Goal: Find specific page/section: Find specific page/section

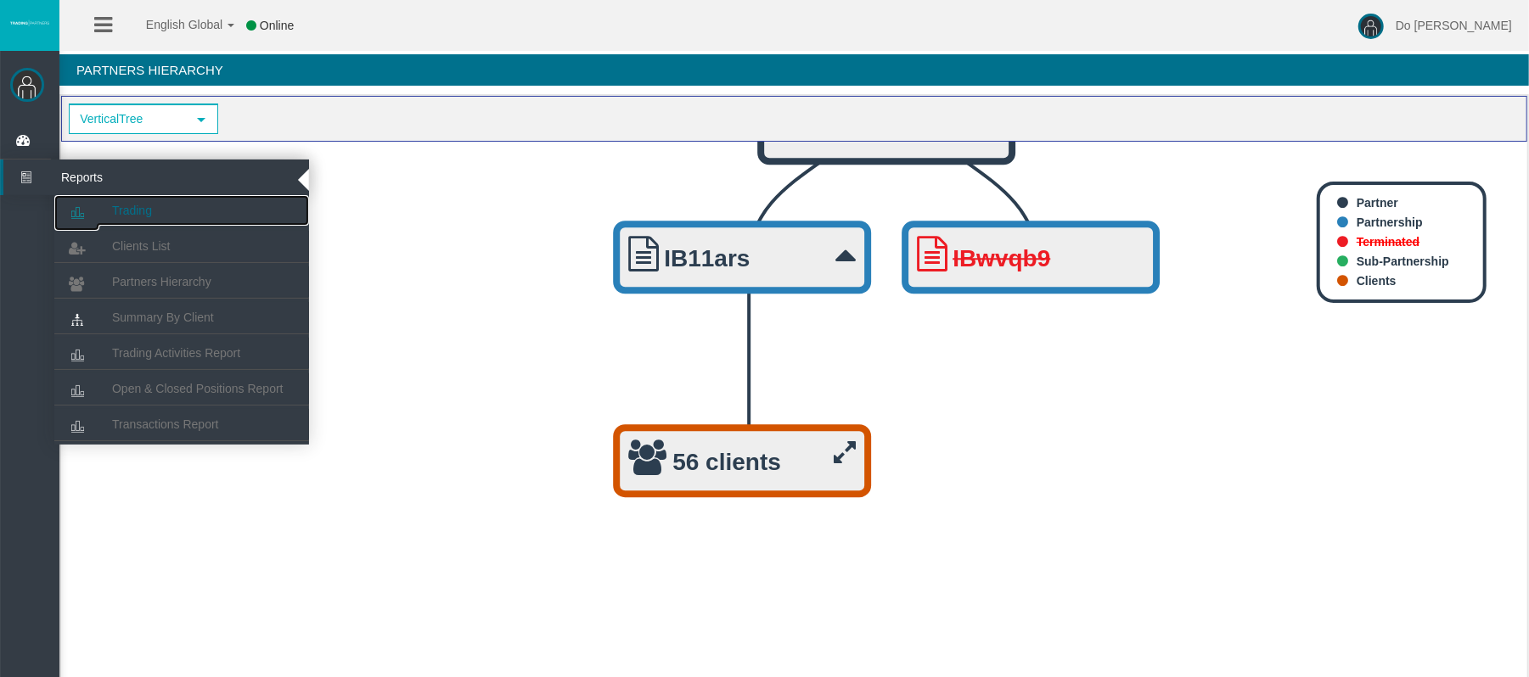
click at [170, 207] on link "Trading" at bounding box center [181, 210] width 255 height 31
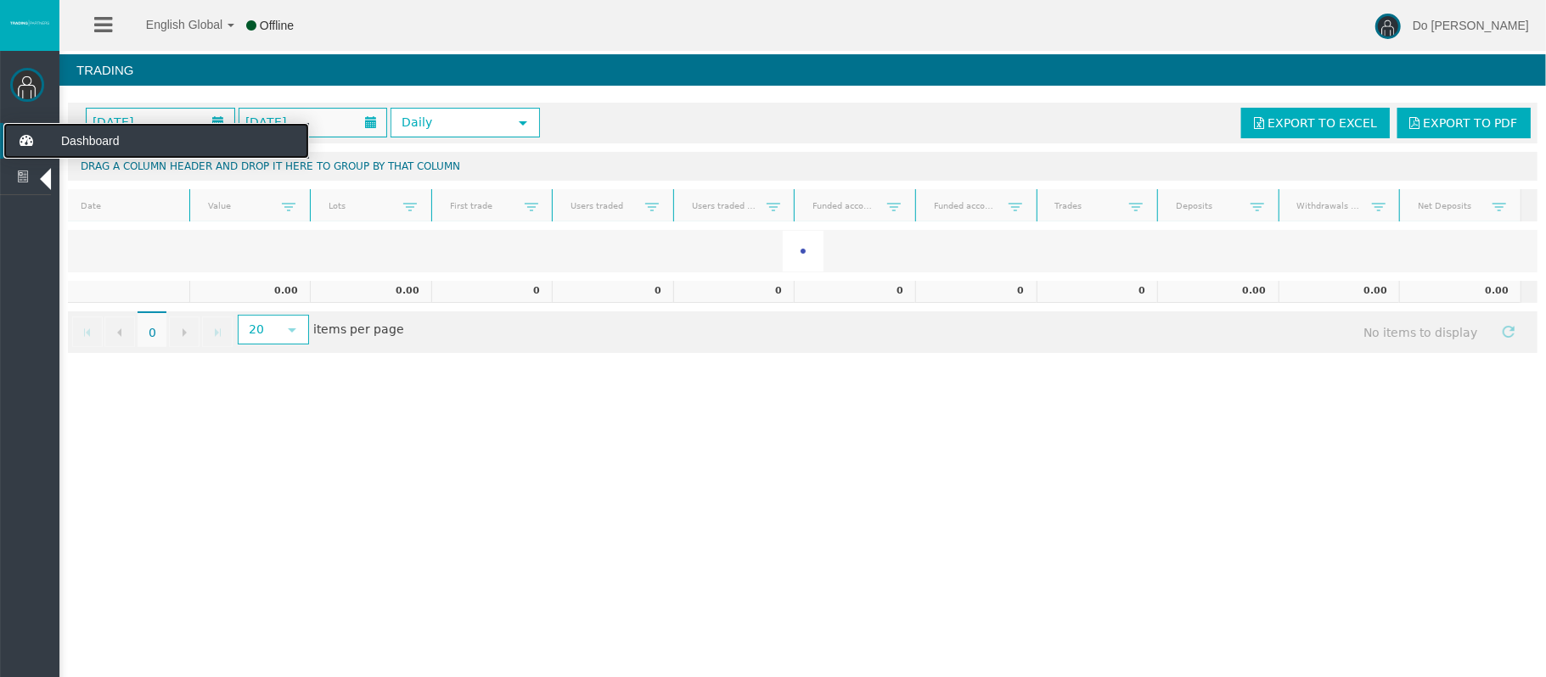
click at [58, 143] on span "Dashboard" at bounding box center [131, 141] width 166 height 36
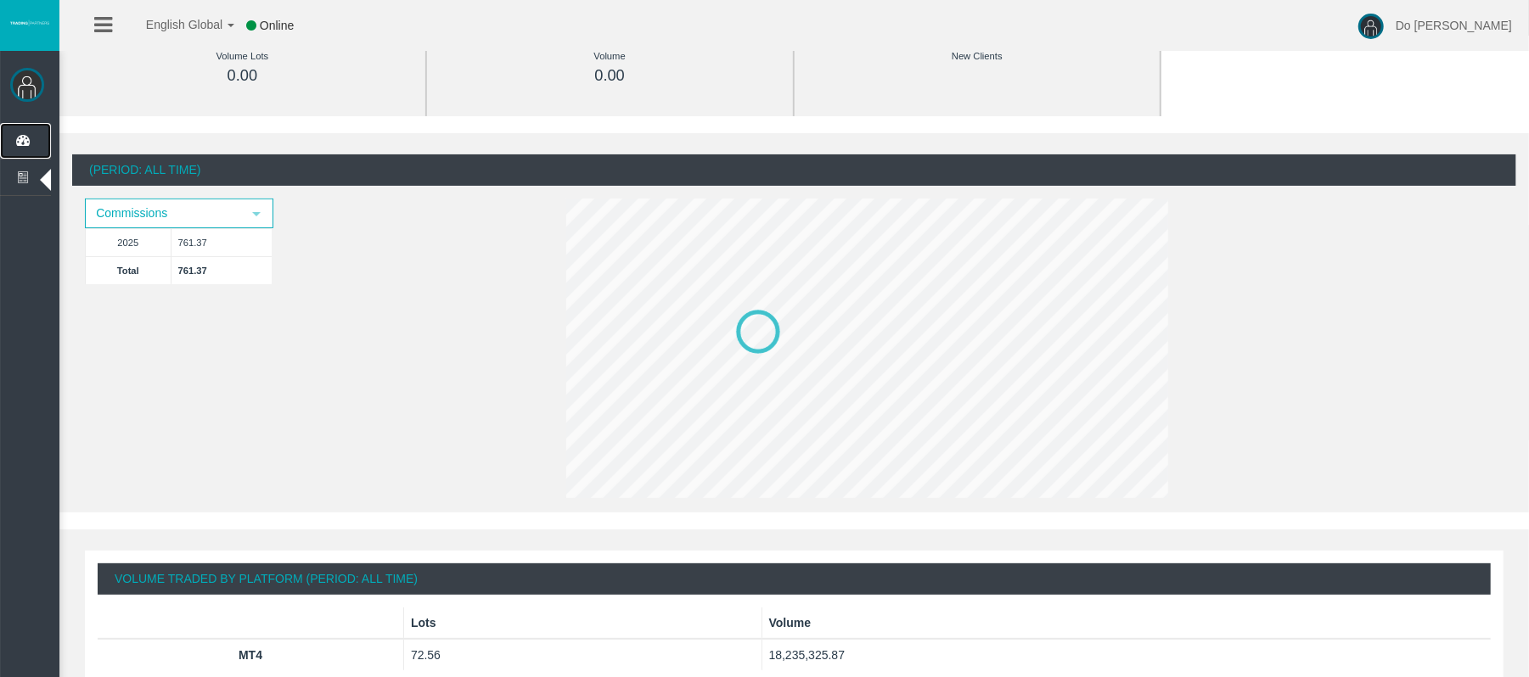
scroll to position [226, 0]
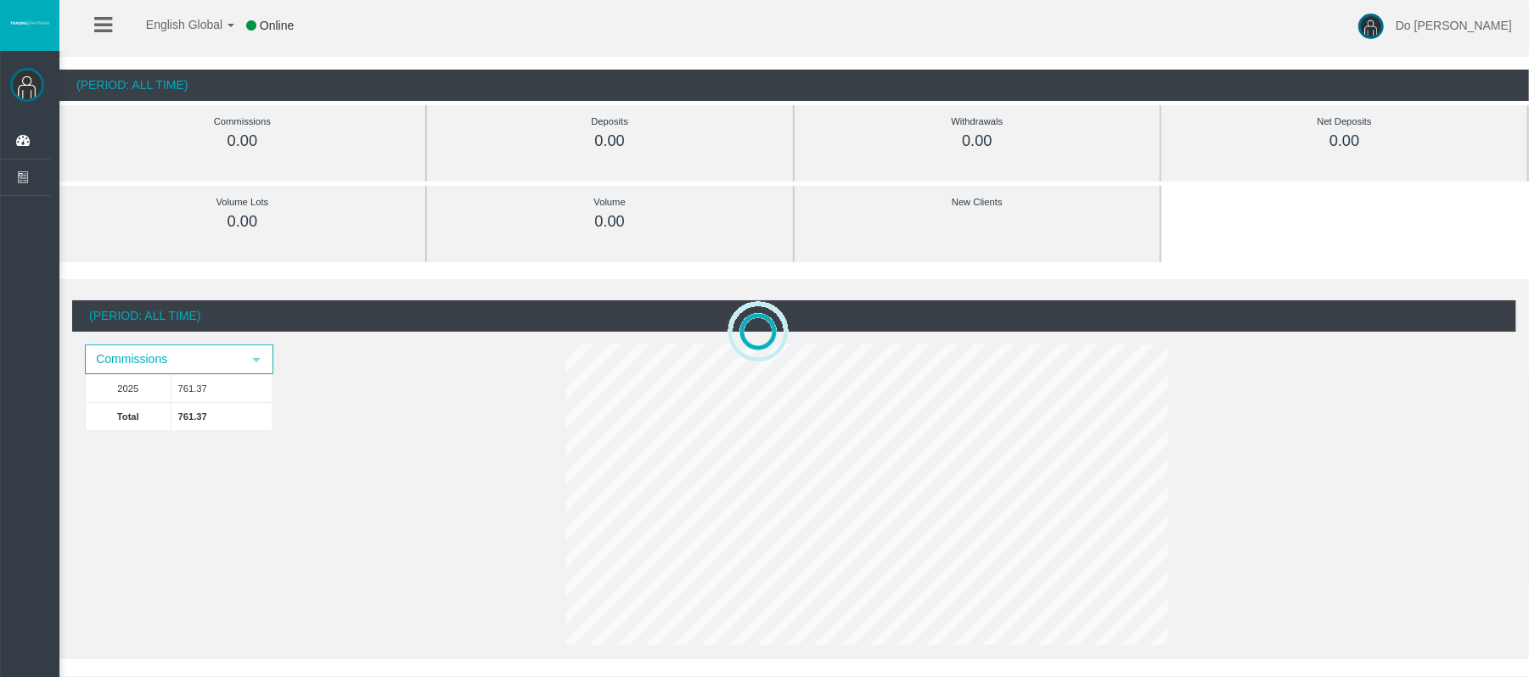
scroll to position [113, 0]
